Goal: Information Seeking & Learning: Learn about a topic

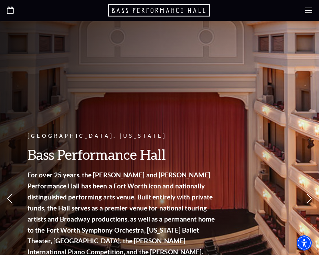
click at [309, 10] on icon at bounding box center [309, 10] width 7 height 7
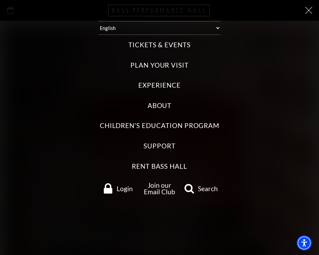
click at [160, 40] on label "Tickets & Events" at bounding box center [160, 44] width 62 height 9
click at [0, 0] on Events "Tickets & Events" at bounding box center [0, 0] width 0 height 0
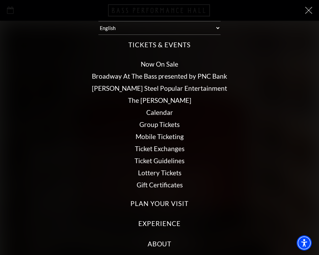
click at [160, 108] on link "Calendar" at bounding box center [159, 112] width 27 height 8
click at [161, 108] on link "Calendar" at bounding box center [159, 112] width 27 height 8
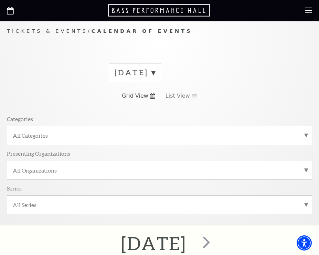
scroll to position [5, 0]
click at [155, 69] on label "September 2025" at bounding box center [135, 72] width 41 height 11
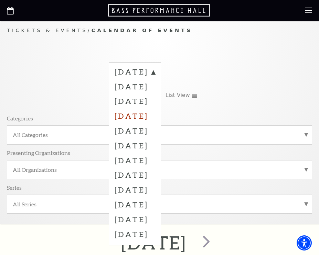
click at [155, 115] on label "December 2025" at bounding box center [135, 115] width 41 height 15
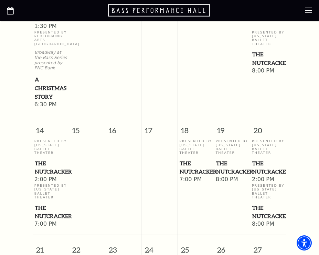
scroll to position [560, 0]
click at [235, 159] on span "The Nutcracker" at bounding box center [232, 167] width 32 height 17
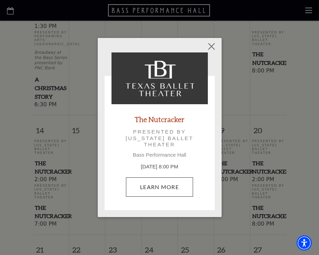
click at [157, 194] on link "Learn More" at bounding box center [159, 186] width 67 height 19
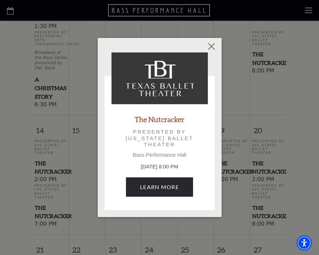
click at [163, 146] on p "Presented by Texas Ballet Theater" at bounding box center [159, 138] width 77 height 19
click at [212, 48] on button "Close" at bounding box center [211, 46] width 13 height 13
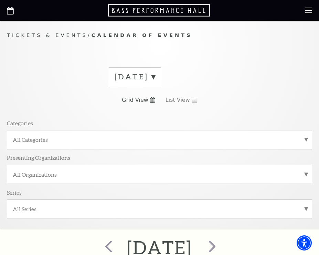
scroll to position [0, 0]
